Goal: Task Accomplishment & Management: Manage account settings

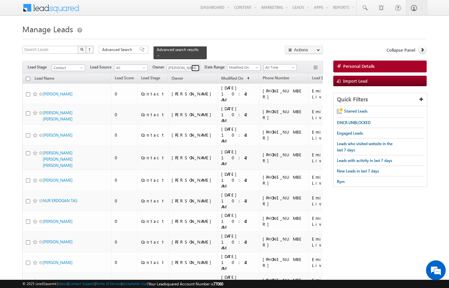
click at [196, 65] on span at bounding box center [196, 67] width 5 height 5
click at [243, 31] on h1 "Manage Leads" at bounding box center [224, 28] width 404 height 13
click at [29, 77] on input "checkbox" at bounding box center [28, 79] width 4 height 4
checkbox input "true"
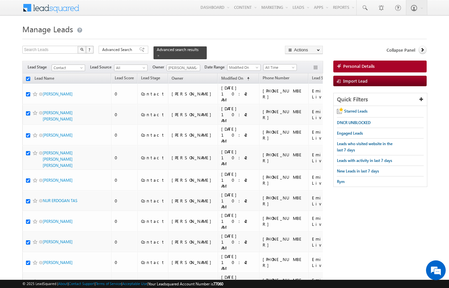
checkbox input "true"
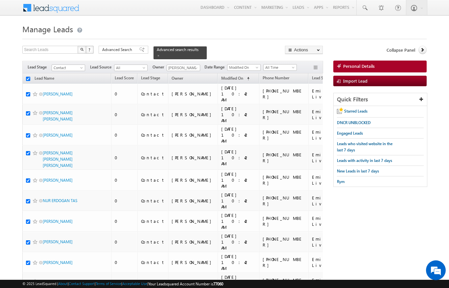
checkbox input "true"
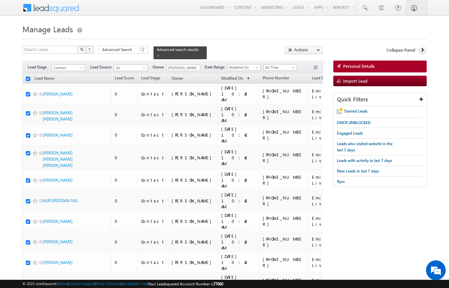
checkbox input "true"
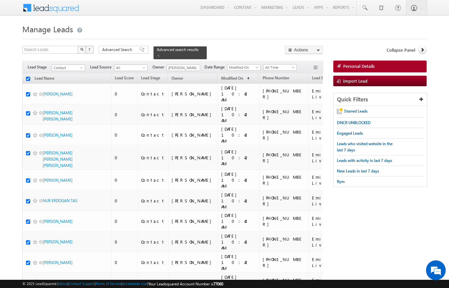
checkbox input "true"
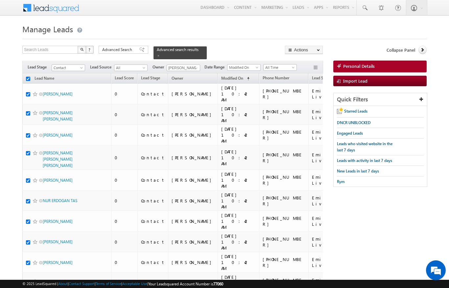
checkbox input "true"
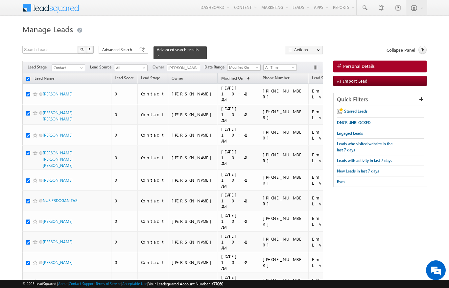
checkbox input "true"
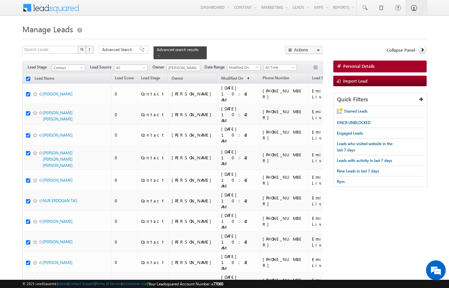
checkbox input "true"
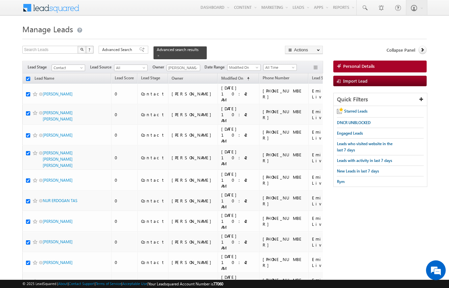
checkbox input "true"
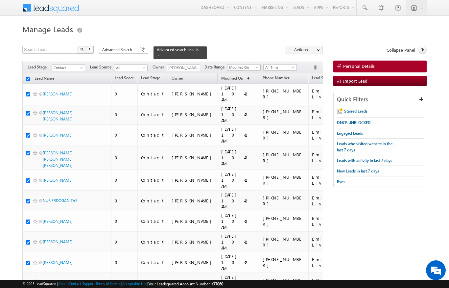
checkbox input "true"
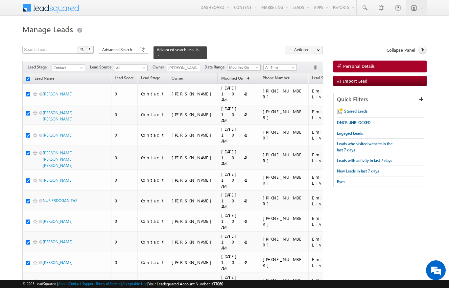
checkbox input "true"
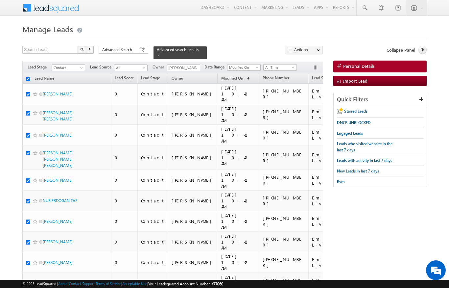
checkbox input "true"
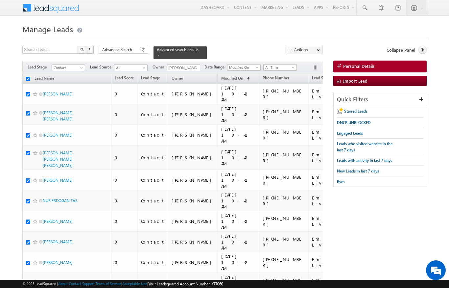
checkbox input "true"
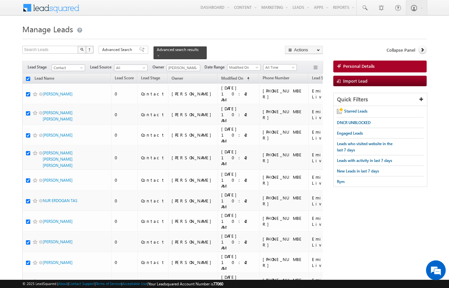
checkbox input "true"
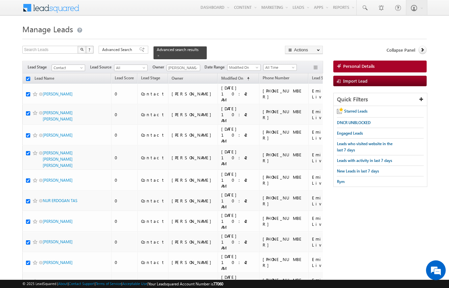
checkbox input "true"
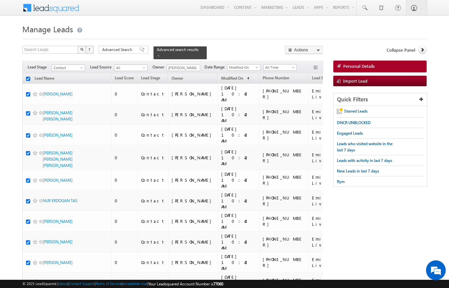
checkbox input "true"
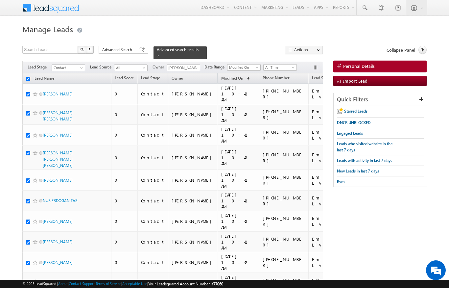
checkbox input "true"
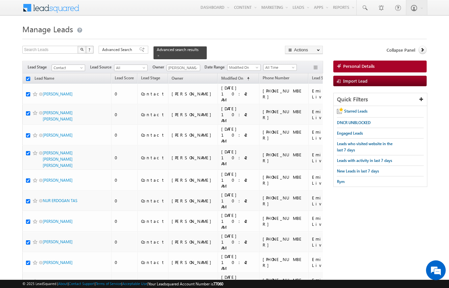
checkbox input "true"
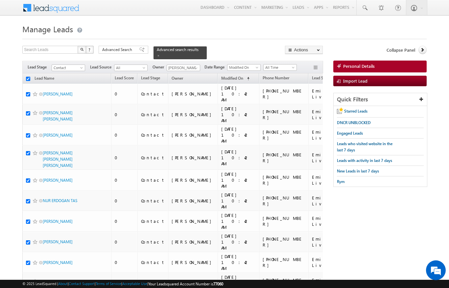
checkbox input "true"
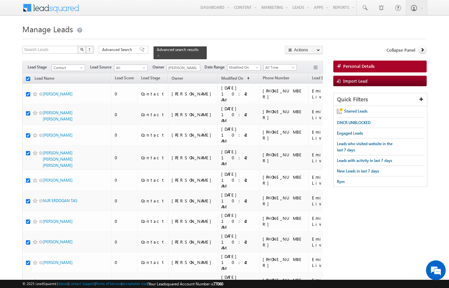
checkbox input "true"
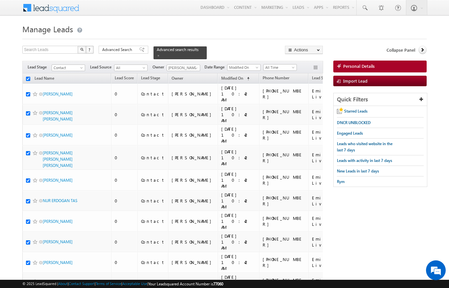
checkbox input "true"
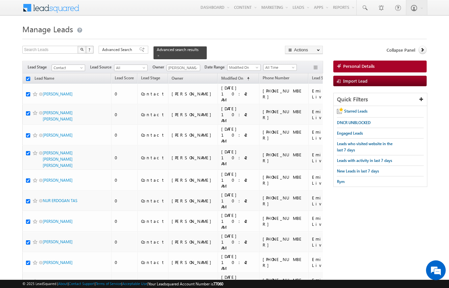
checkbox input "true"
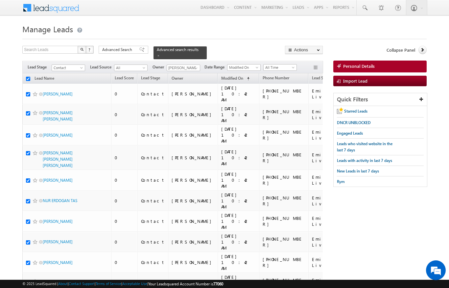
checkbox input "true"
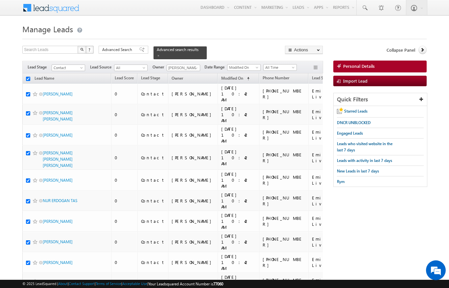
checkbox input "true"
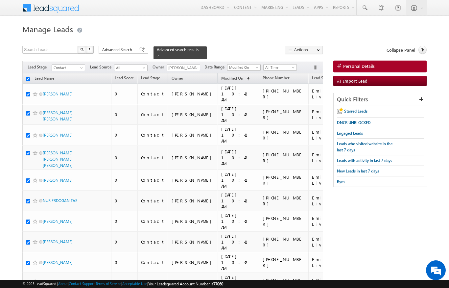
checkbox input "true"
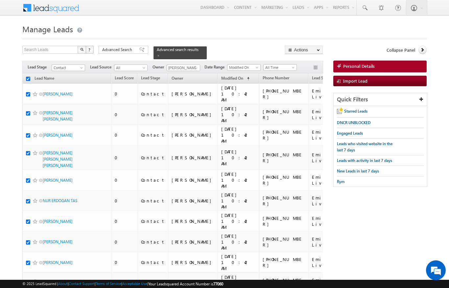
checkbox input "true"
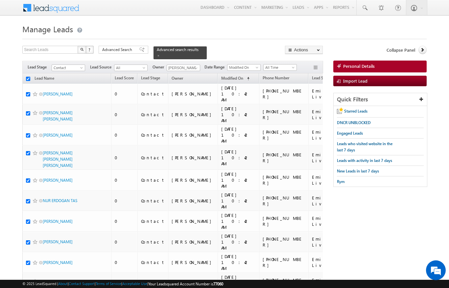
checkbox input "true"
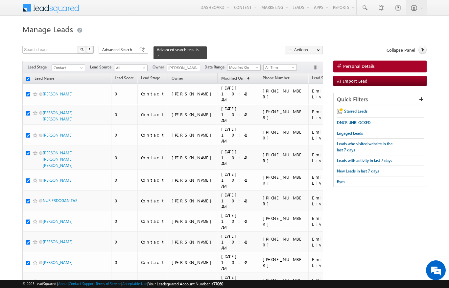
checkbox input "true"
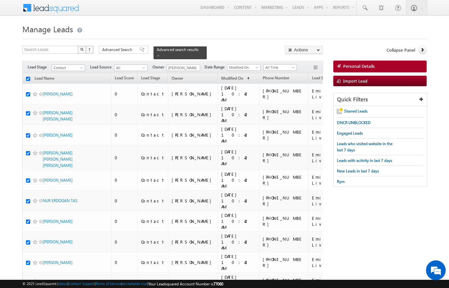
checkbox input "true"
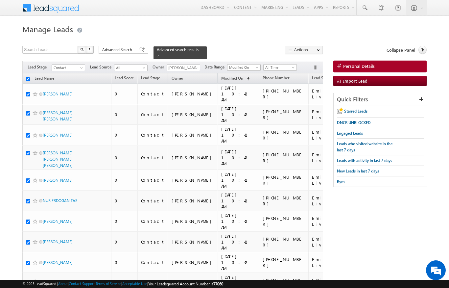
checkbox input "true"
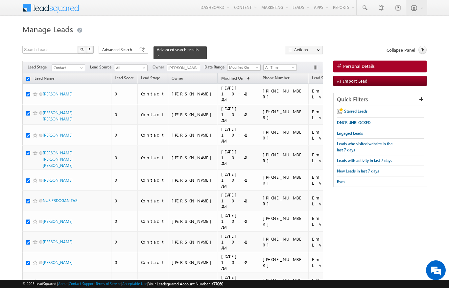
checkbox input "true"
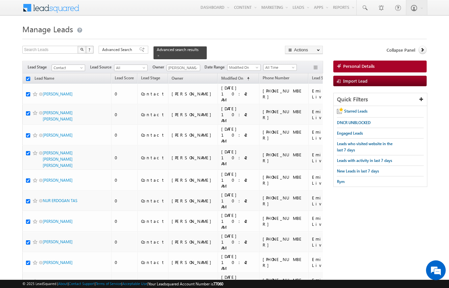
checkbox input "true"
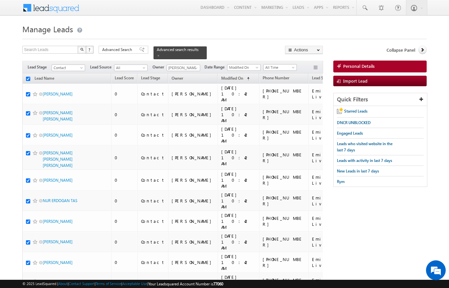
checkbox input "true"
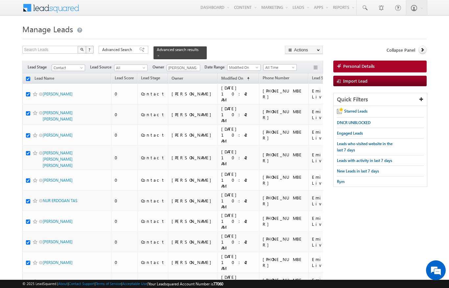
checkbox input "true"
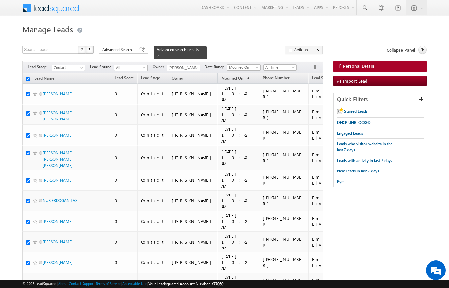
checkbox input "true"
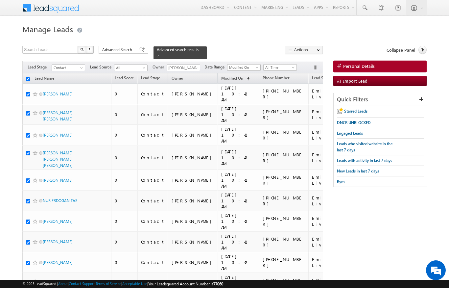
checkbox input "true"
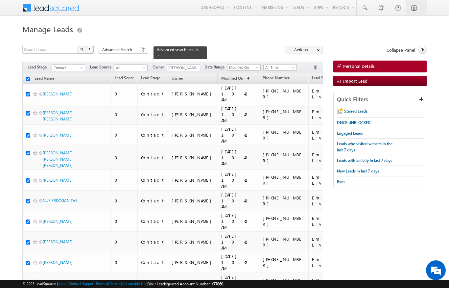
checkbox input "true"
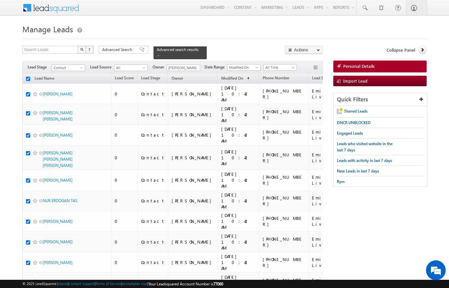
checkbox input "true"
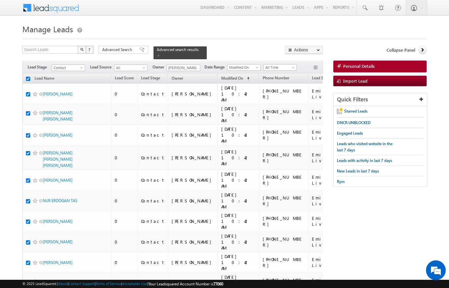
checkbox input "true"
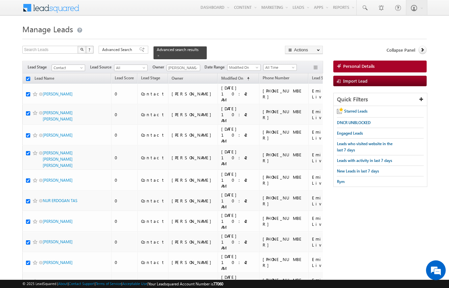
checkbox input "true"
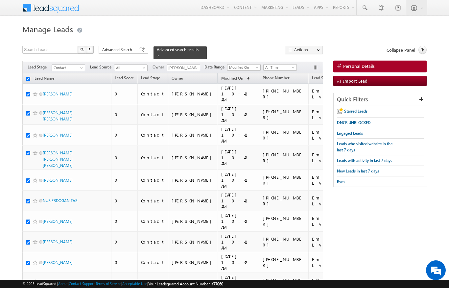
checkbox input "true"
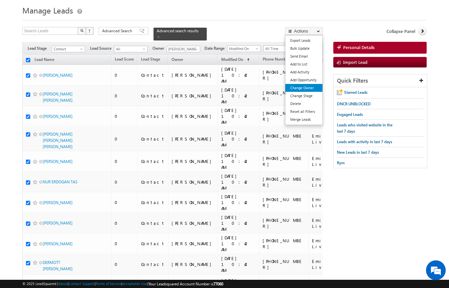
click at [312, 87] on link "Change Owner" at bounding box center [303, 88] width 37 height 8
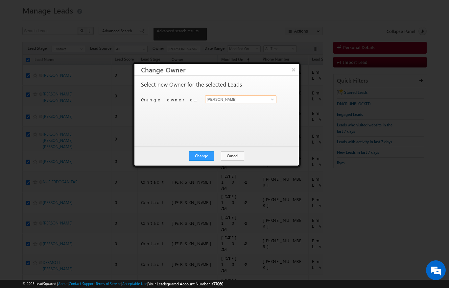
click at [267, 97] on input "[PERSON_NAME]" at bounding box center [240, 99] width 71 height 8
click at [252, 110] on span "[PERSON_NAME][EMAIL_ADDRESS][PERSON_NAME][DOMAIN_NAME]" at bounding box center [237, 112] width 59 height 5
click at [209, 156] on button "Change" at bounding box center [201, 155] width 25 height 9
click at [226, 156] on button "Close" at bounding box center [217, 155] width 21 height 9
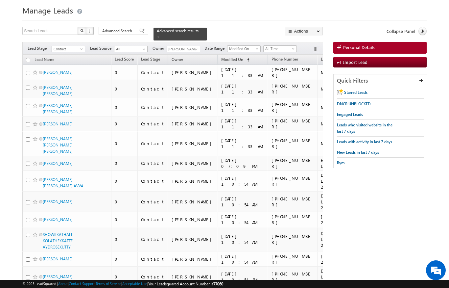
click at [26, 58] on input "checkbox" at bounding box center [28, 60] width 4 height 4
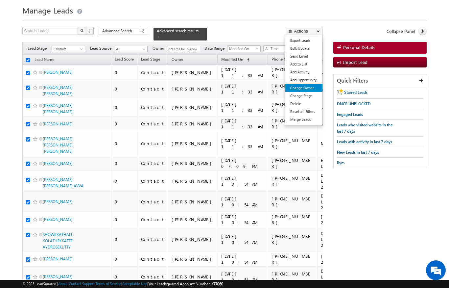
click at [313, 86] on link "Change Owner" at bounding box center [303, 88] width 37 height 8
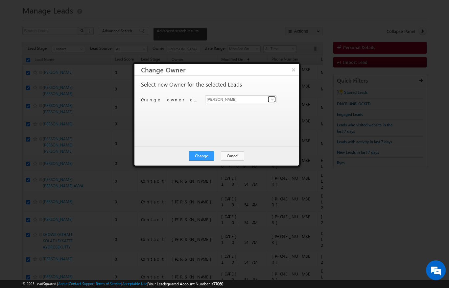
click at [272, 97] on span at bounding box center [272, 99] width 5 height 5
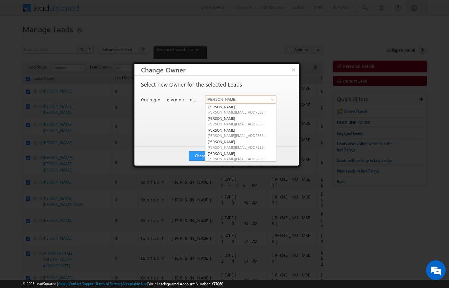
scroll to position [0, 0]
click at [237, 120] on link "Ankita Dumbre ankita.dumbre@indglobal.ae" at bounding box center [240, 121] width 71 height 12
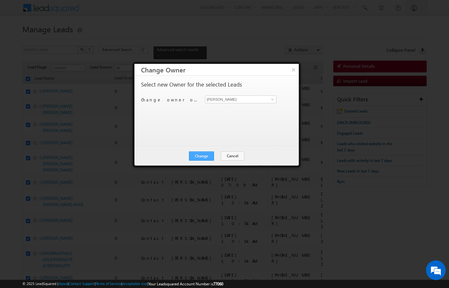
click at [206, 158] on button "Change" at bounding box center [201, 155] width 25 height 9
click at [223, 157] on button "Close" at bounding box center [217, 155] width 21 height 9
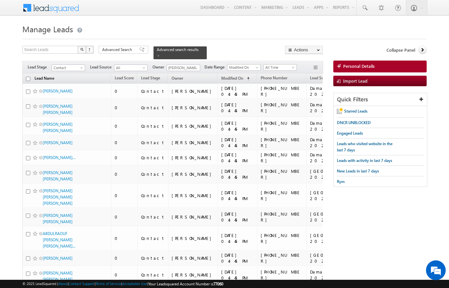
click at [33, 76] on link "Lead Name" at bounding box center [44, 79] width 26 height 9
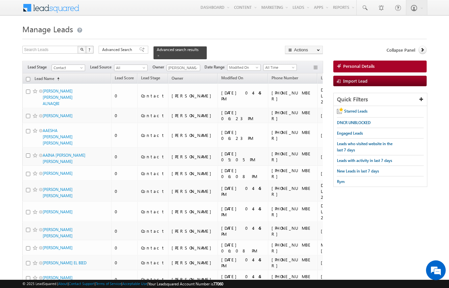
click at [30, 77] on input "checkbox" at bounding box center [28, 79] width 4 height 4
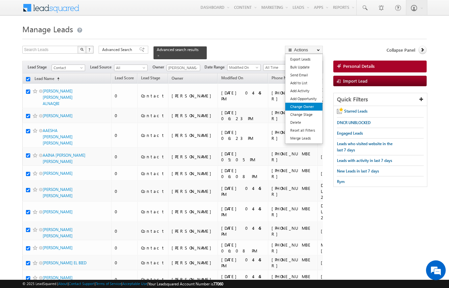
click at [307, 107] on link "Change Owner" at bounding box center [303, 107] width 37 height 8
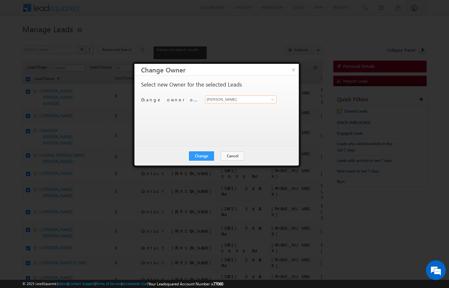
click at [273, 95] on input "[PERSON_NAME]" at bounding box center [240, 99] width 71 height 8
click at [271, 99] on span at bounding box center [272, 99] width 5 height 5
click at [246, 103] on input "Sandee" at bounding box center [240, 99] width 71 height 8
click at [249, 110] on span "[EMAIL_ADDRESS][DOMAIN_NAME]" at bounding box center [237, 112] width 59 height 5
click at [204, 155] on button "Change" at bounding box center [201, 155] width 25 height 9
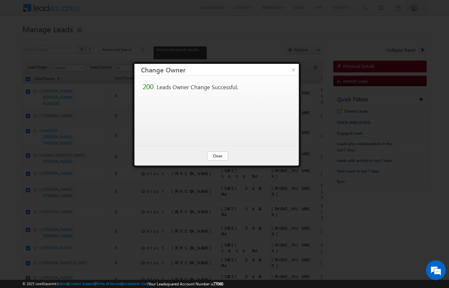
click at [223, 153] on button "Close" at bounding box center [217, 155] width 21 height 9
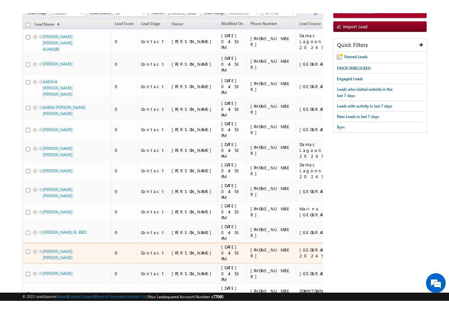
scroll to position [41, 0]
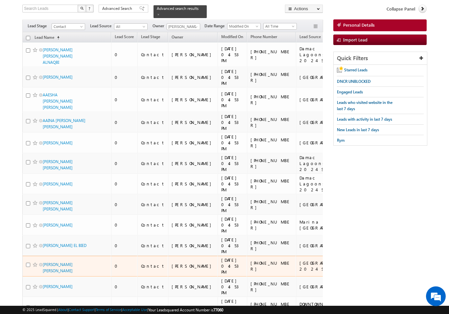
click at [218, 256] on td "[DATE] 04:53 PM" at bounding box center [232, 266] width 29 height 21
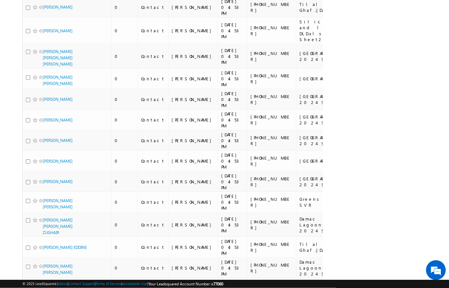
scroll to position [3975, 0]
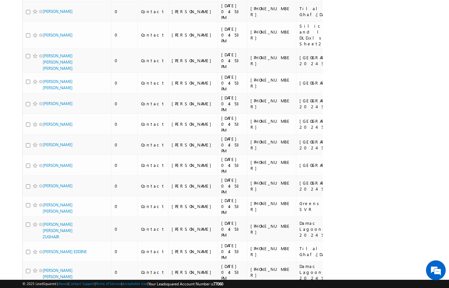
drag, startPoint x: 26, startPoint y: 139, endPoint x: 212, endPoint y: 118, distance: 187.3
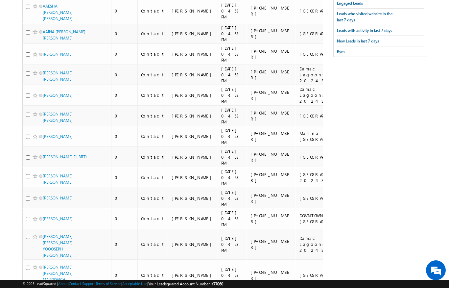
scroll to position [0, 0]
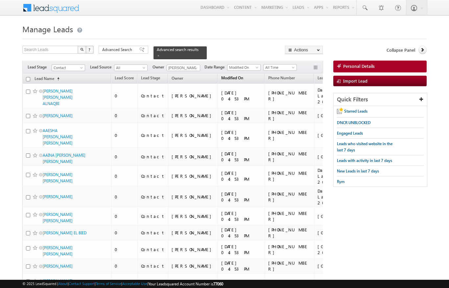
click at [221, 75] on span "Modified On" at bounding box center [232, 77] width 22 height 5
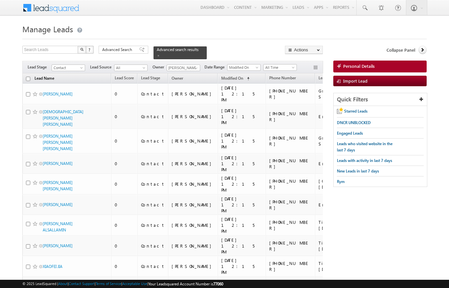
click at [32, 75] on link "Lead Name (sorted ascending)" at bounding box center [44, 79] width 26 height 9
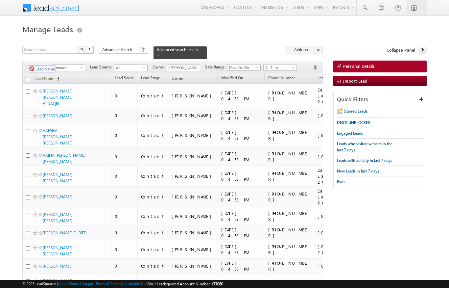
click at [26, 78] on th "Lead Name (sorted ascending)" at bounding box center [66, 78] width 89 height 10
click at [28, 77] on input "checkbox" at bounding box center [28, 79] width 4 height 4
checkbox input "true"
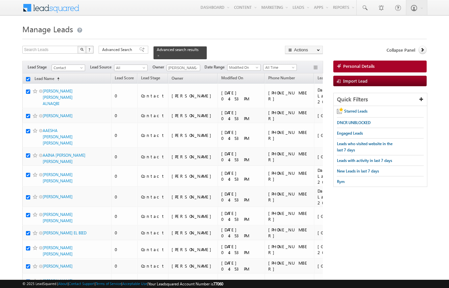
checkbox input "true"
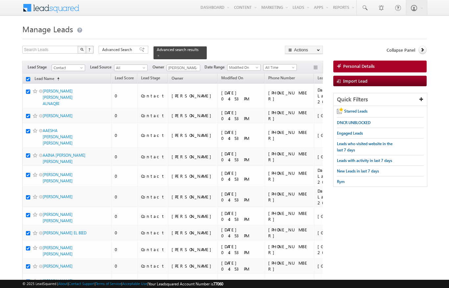
checkbox input "true"
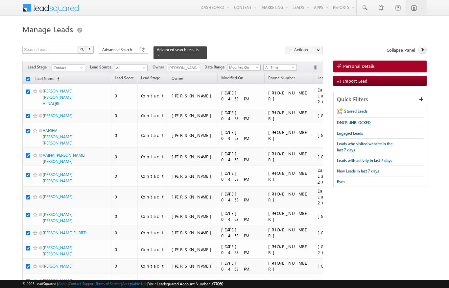
checkbox input "true"
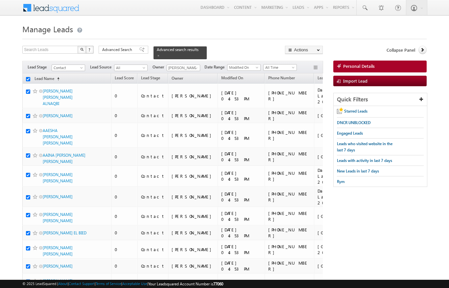
checkbox input "true"
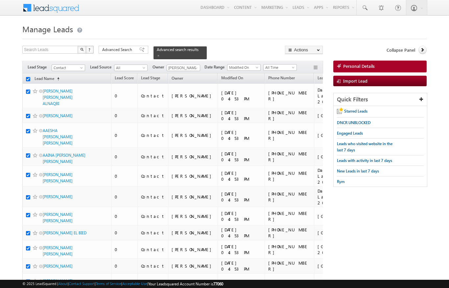
checkbox input "true"
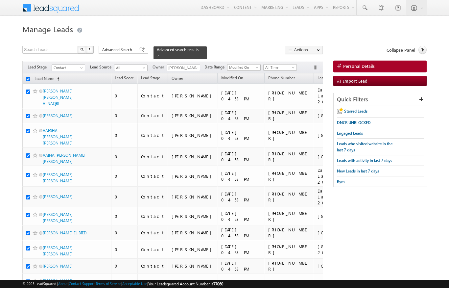
checkbox input "true"
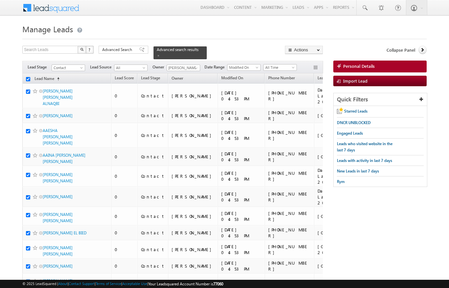
checkbox input "true"
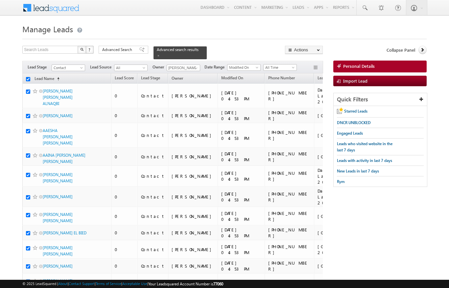
checkbox input "true"
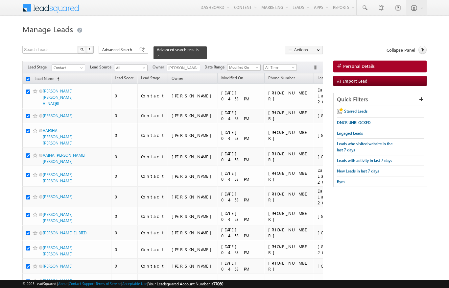
checkbox input "true"
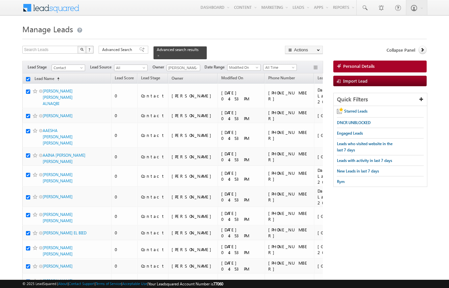
checkbox input "true"
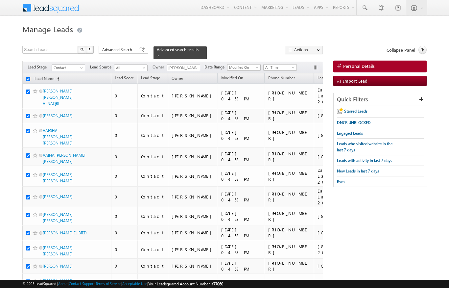
checkbox input "true"
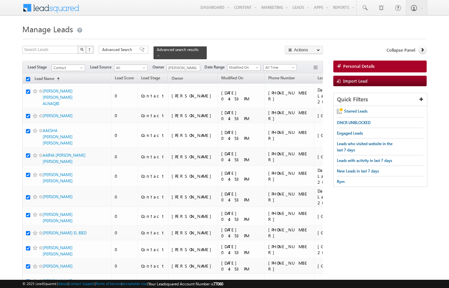
checkbox input "true"
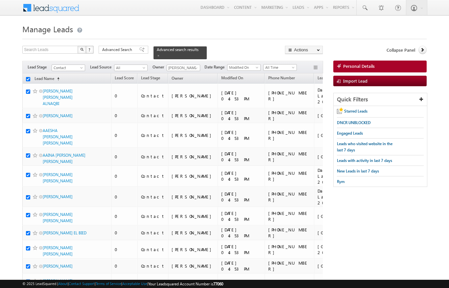
checkbox input "true"
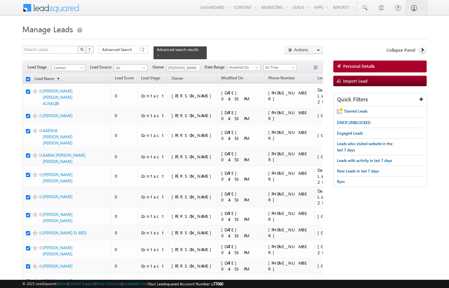
checkbox input "true"
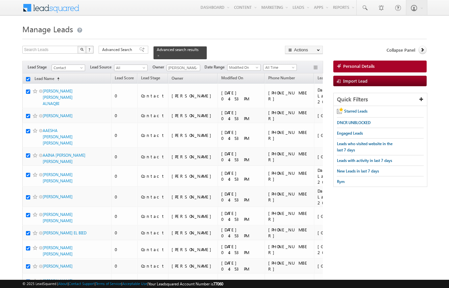
checkbox input "true"
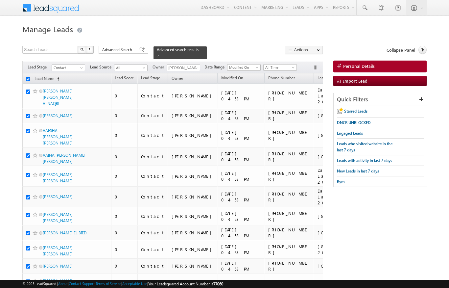
checkbox input "true"
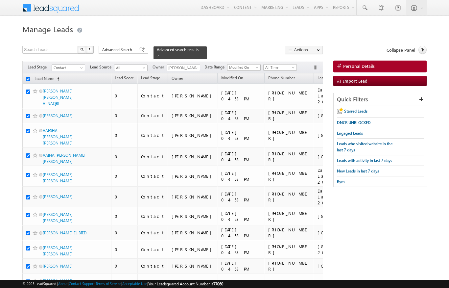
checkbox input "true"
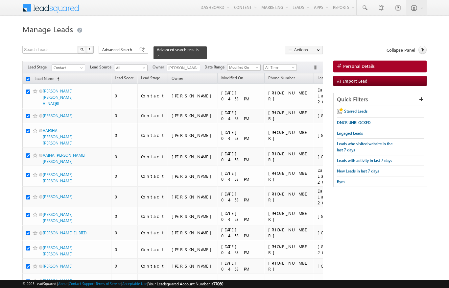
checkbox input "true"
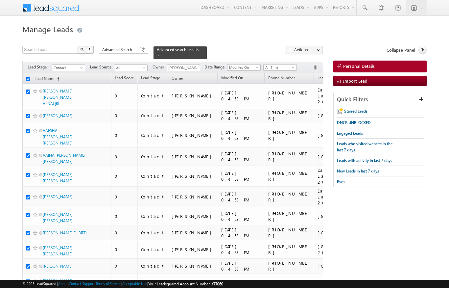
checkbox input "true"
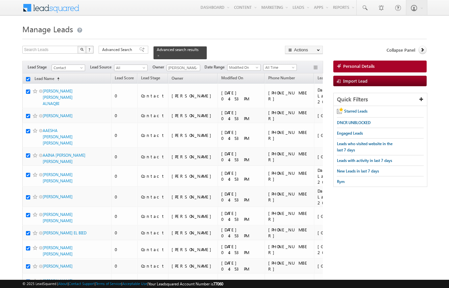
checkbox input "true"
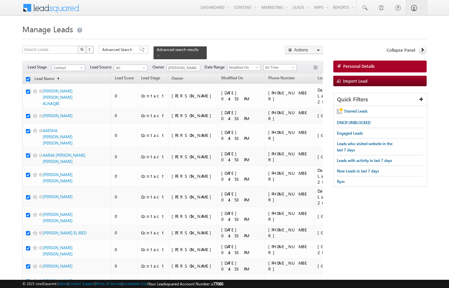
checkbox input "true"
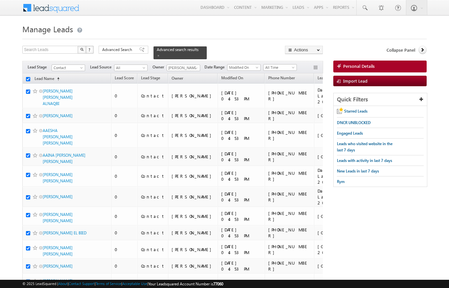
checkbox input "true"
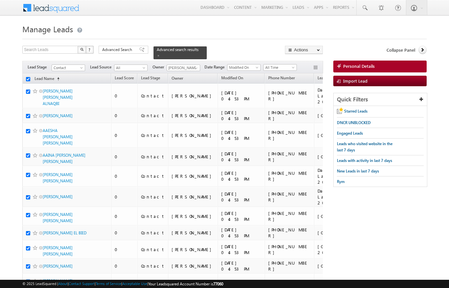
checkbox input "true"
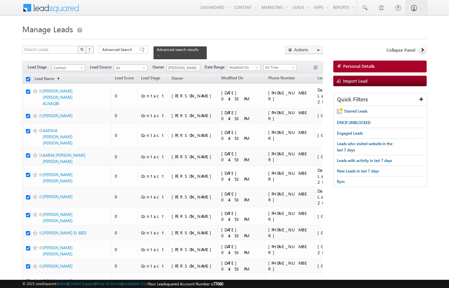
checkbox input "true"
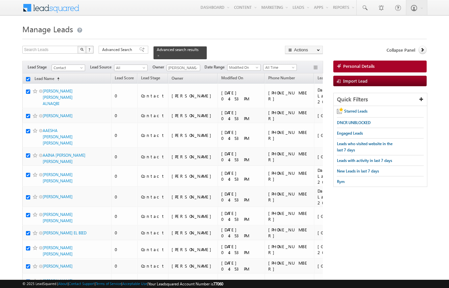
checkbox input "true"
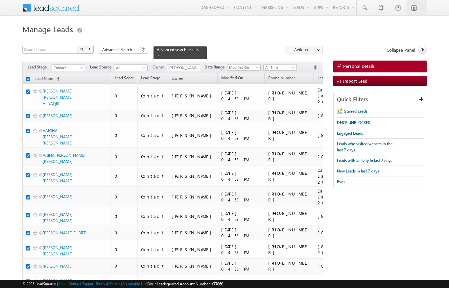
checkbox input "true"
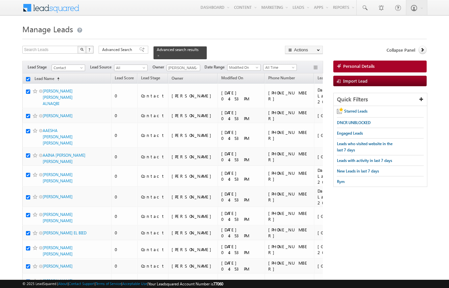
checkbox input "true"
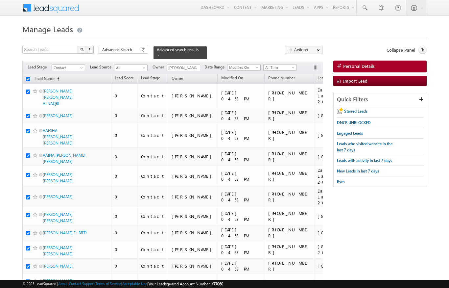
checkbox input "true"
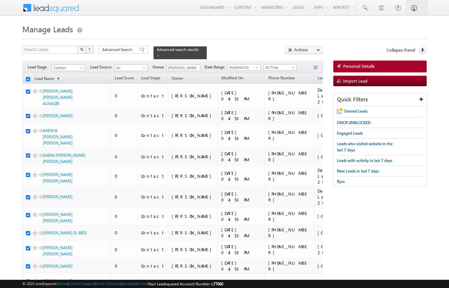
checkbox input "true"
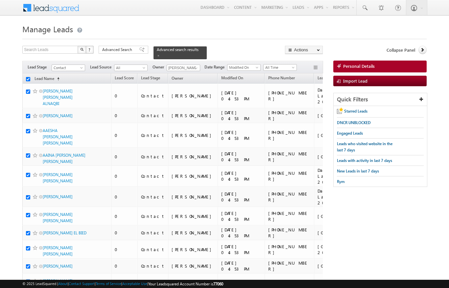
checkbox input "true"
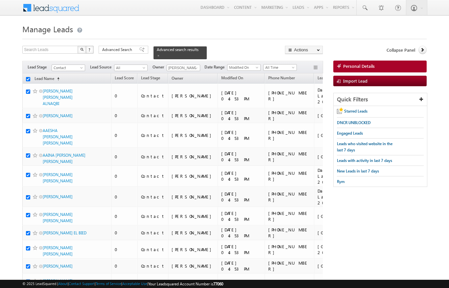
checkbox input "true"
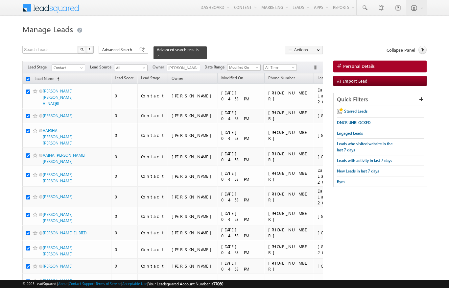
checkbox input "true"
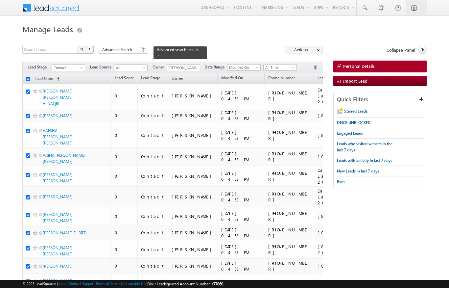
checkbox input "true"
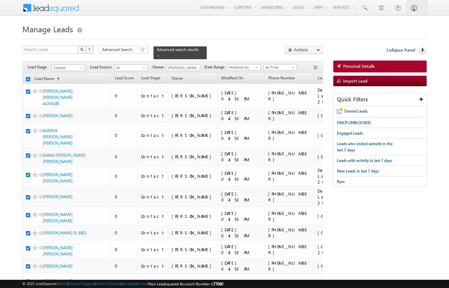
checkbox input "true"
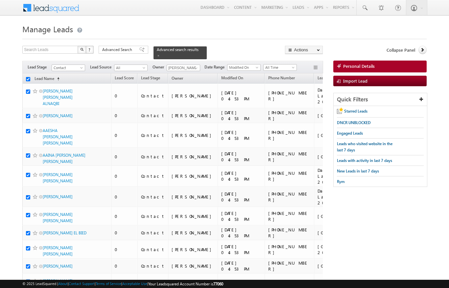
checkbox input "true"
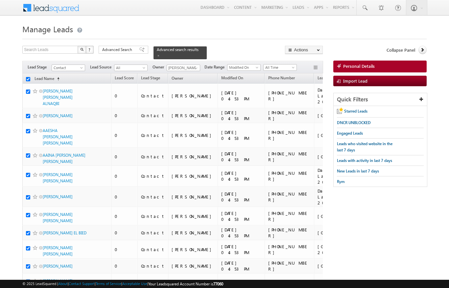
checkbox input "true"
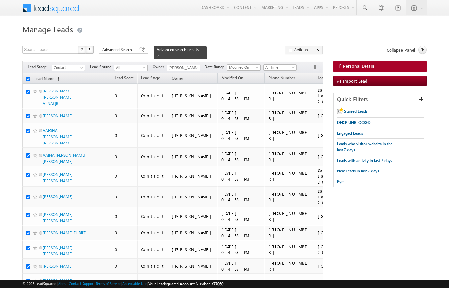
checkbox input "true"
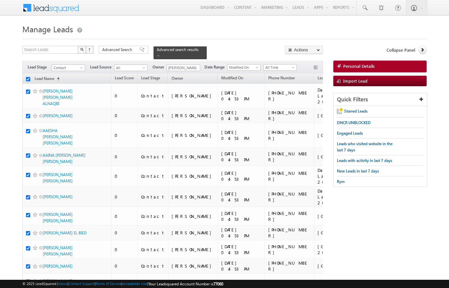
checkbox input "true"
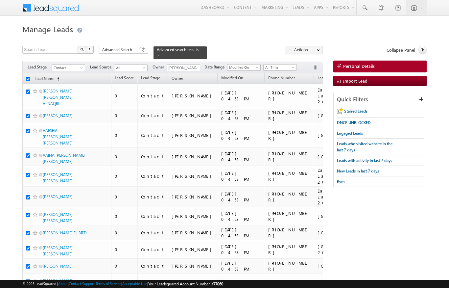
checkbox input "true"
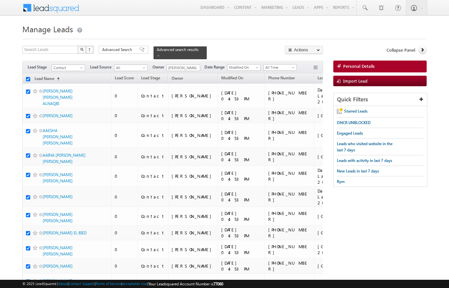
checkbox input "true"
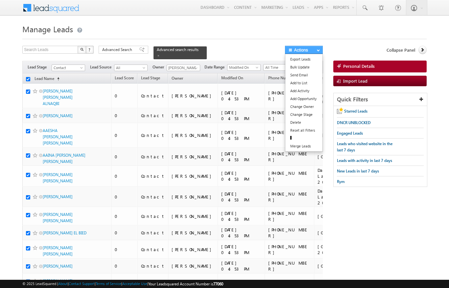
click at [310, 48] on button "Actions" at bounding box center [304, 50] width 38 height 8
click at [318, 50] on span "button" at bounding box center [318, 50] width 3 height 3
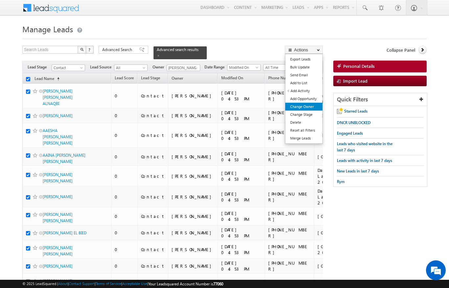
click at [312, 107] on link "Change Owner" at bounding box center [303, 107] width 37 height 8
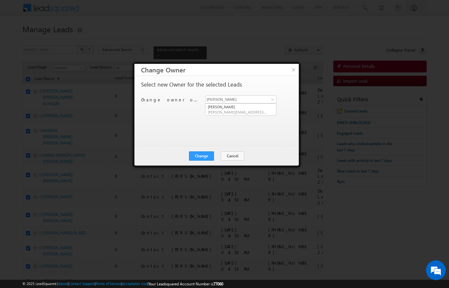
click at [295, 40] on div at bounding box center [224, 144] width 449 height 288
click at [273, 99] on span at bounding box center [272, 99] width 5 height 5
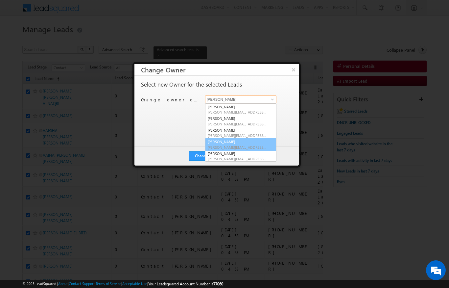
click at [247, 145] on span "[PERSON_NAME][EMAIL_ADDRESS][DOMAIN_NAME]" at bounding box center [237, 147] width 59 height 5
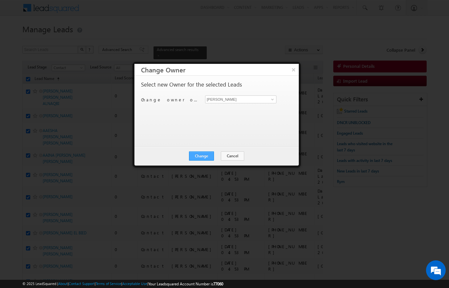
click at [202, 158] on button "Change" at bounding box center [201, 155] width 25 height 9
click at [218, 156] on button "Close" at bounding box center [217, 155] width 21 height 9
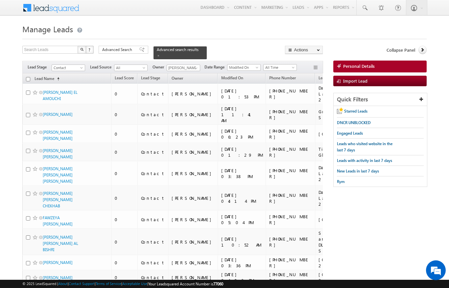
scroll to position [1, 0]
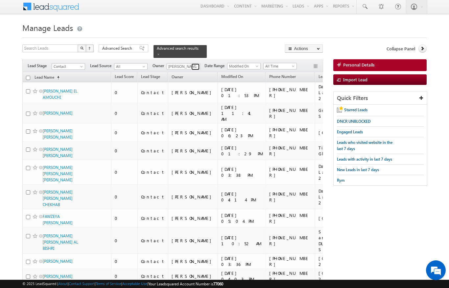
click at [192, 64] on link at bounding box center [195, 66] width 8 height 7
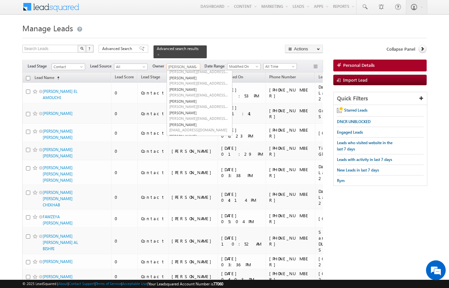
scroll to position [33, 0]
click at [212, 92] on span "[PERSON_NAME][EMAIL_ADDRESS][DOMAIN_NAME]" at bounding box center [198, 94] width 59 height 5
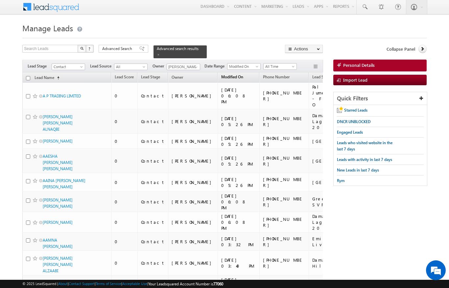
click at [221, 74] on span "Modified On" at bounding box center [232, 76] width 22 height 5
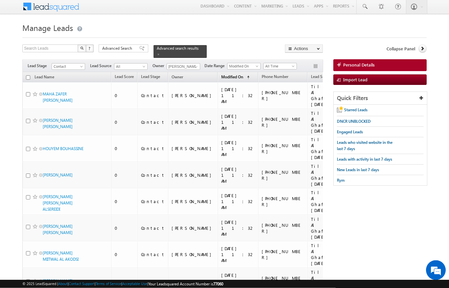
scroll to position [1, 0]
click at [29, 75] on input "checkbox" at bounding box center [28, 77] width 4 height 4
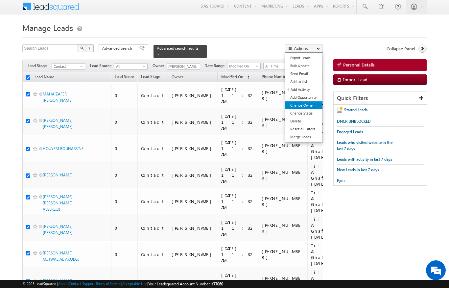
click at [316, 108] on link "Change Owner" at bounding box center [303, 105] width 37 height 8
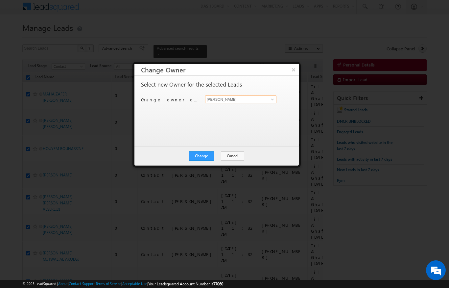
click at [267, 96] on input "[PERSON_NAME]" at bounding box center [240, 99] width 71 height 8
click at [212, 108] on link "[PERSON_NAME] [PERSON_NAME][EMAIL_ADDRESS][DOMAIN_NAME]" at bounding box center [240, 109] width 71 height 12
click at [198, 158] on button "Change" at bounding box center [201, 155] width 25 height 9
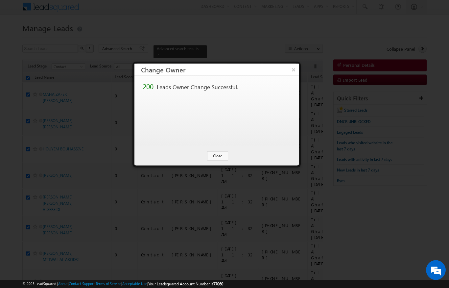
scroll to position [1, 0]
click at [217, 156] on button "Close" at bounding box center [217, 155] width 21 height 9
